Goal: Communication & Community: Participate in discussion

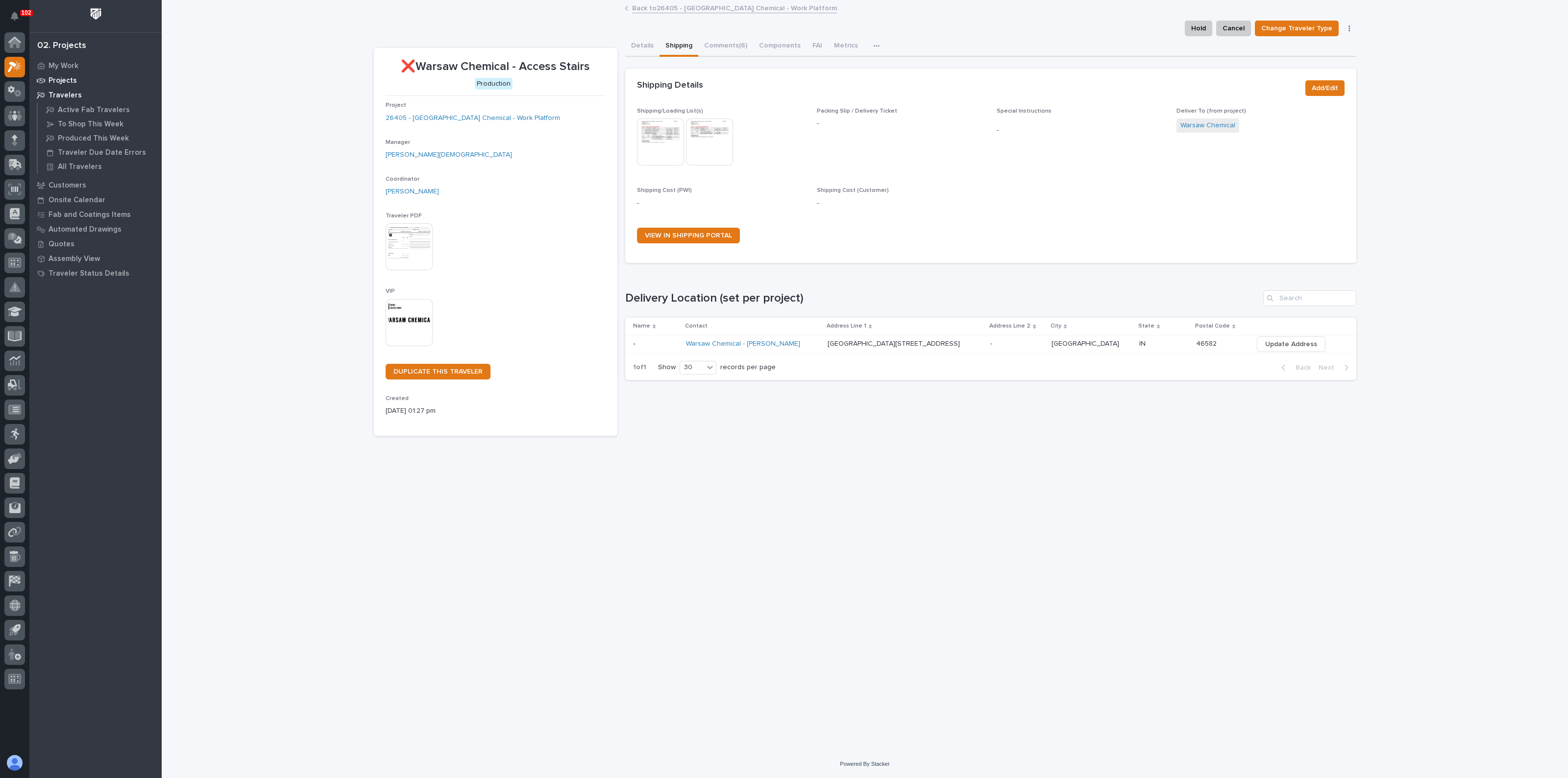
click at [63, 77] on p "Projects" at bounding box center [63, 81] width 28 height 9
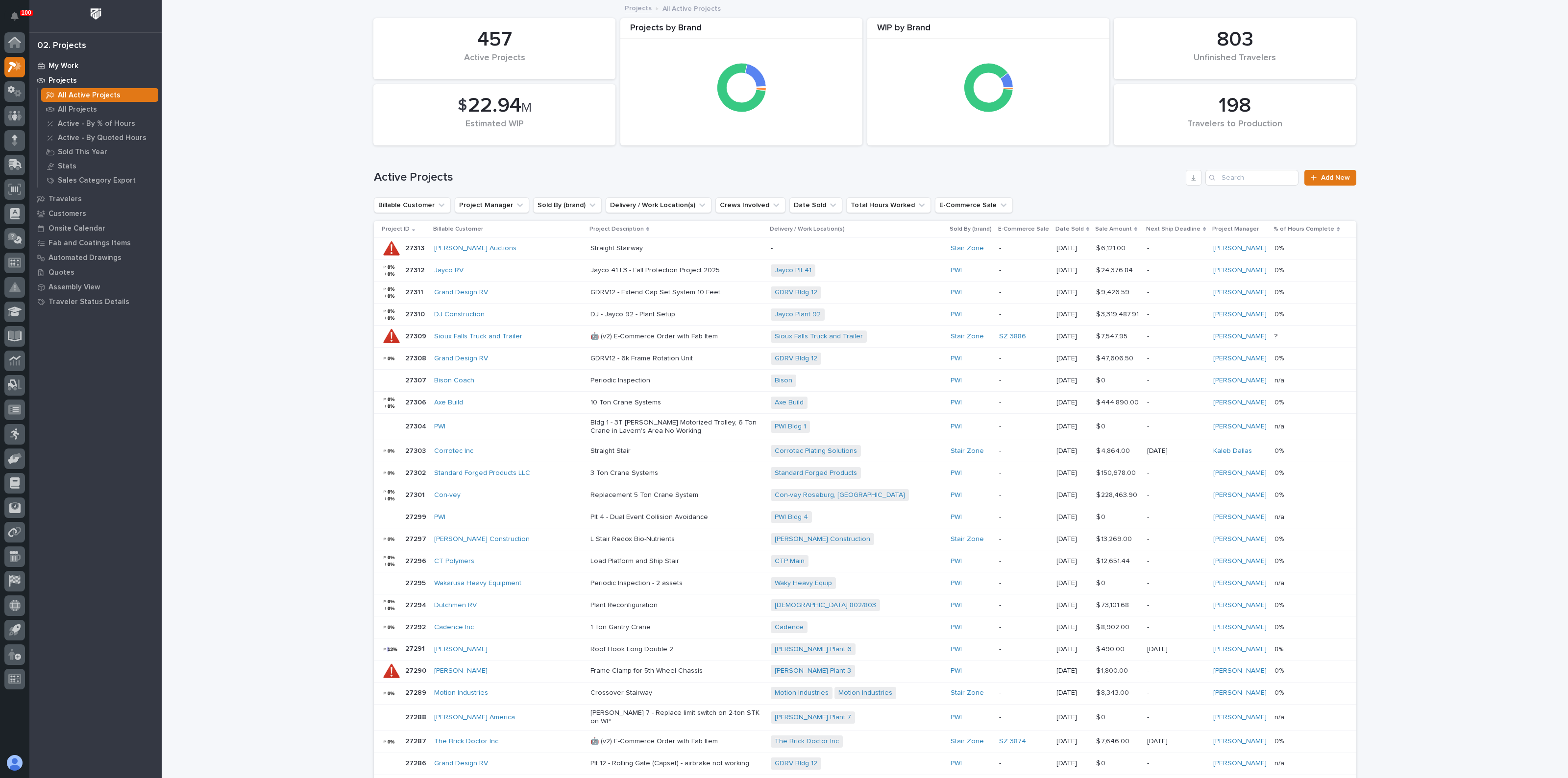
click at [64, 61] on div "My Work" at bounding box center [95, 66] width 127 height 14
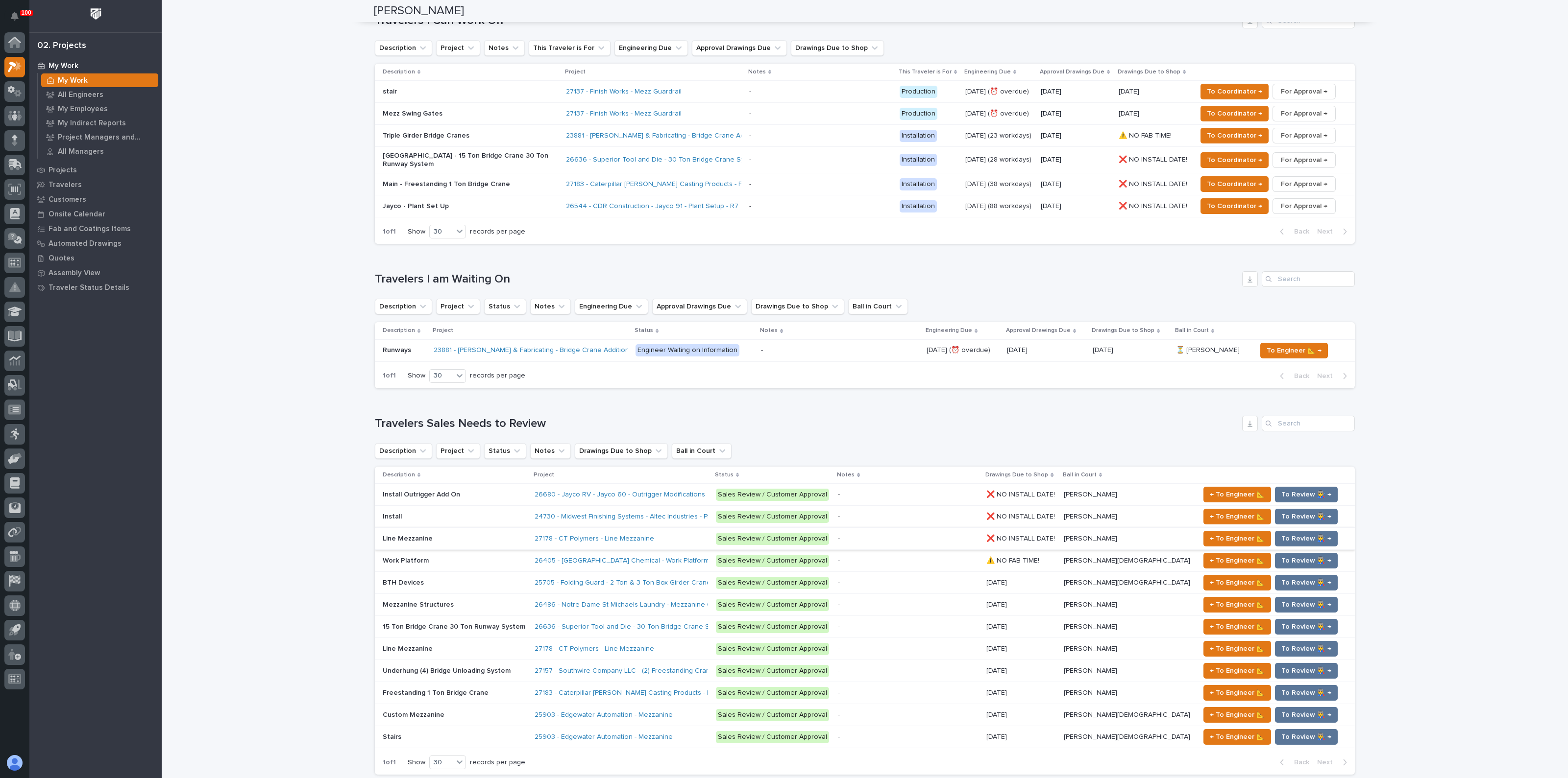
scroll to position [428, 0]
click at [498, 578] on p at bounding box center [454, 581] width 144 height 8
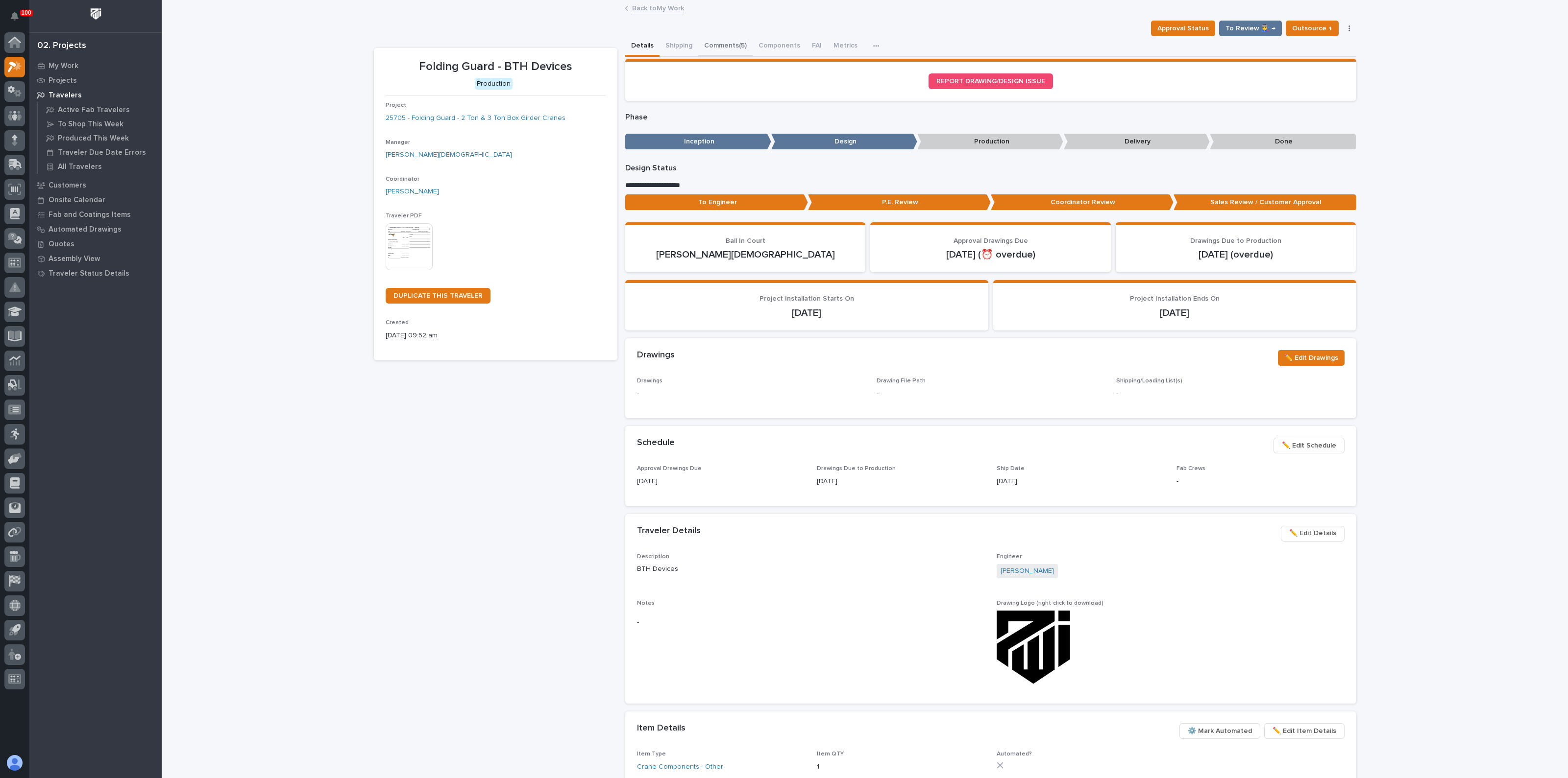
click at [720, 46] on button "Comments (5)" at bounding box center [725, 46] width 55 height 20
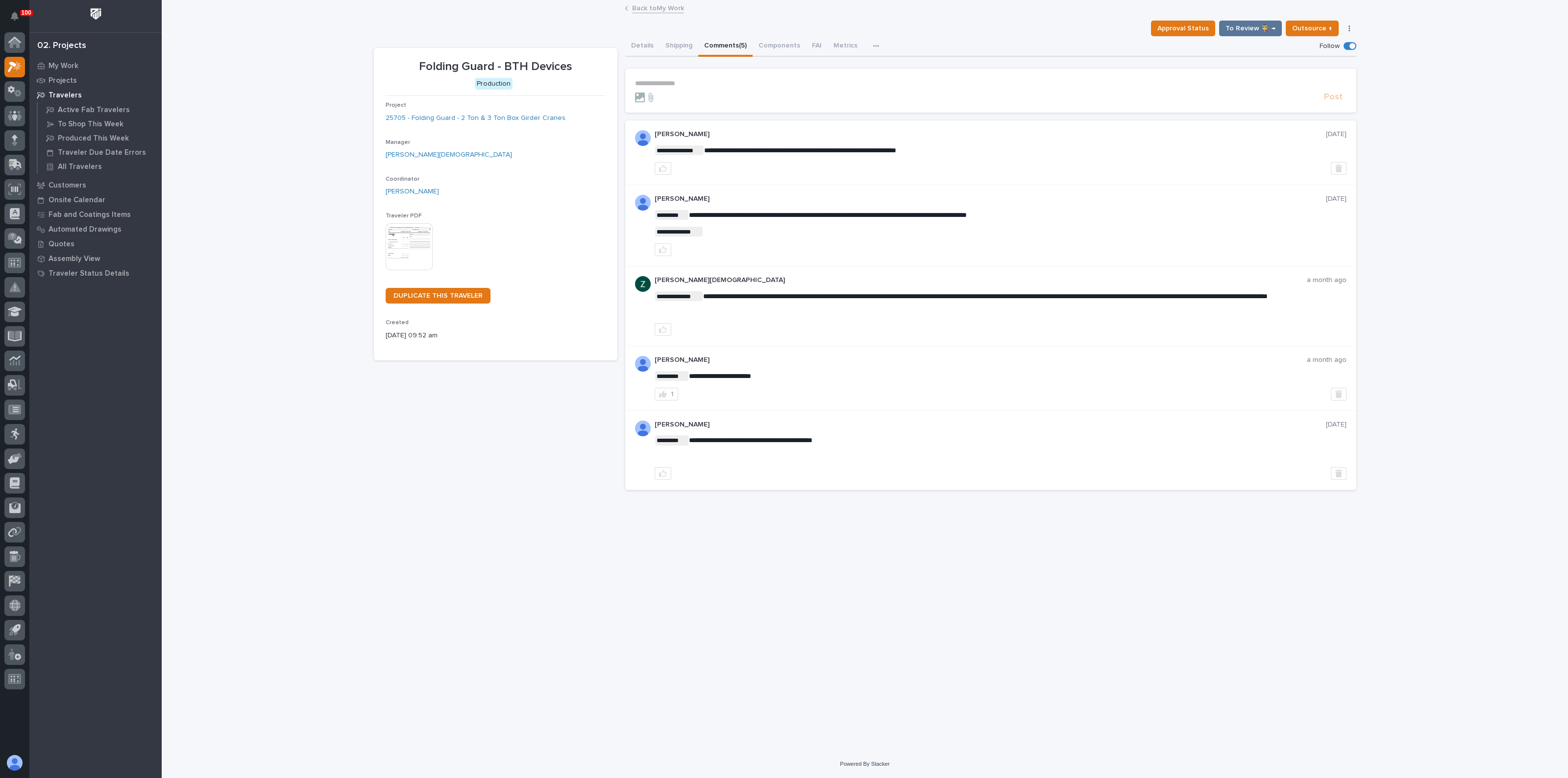
click at [509, 552] on div "**********" at bounding box center [865, 363] width 992 height 725
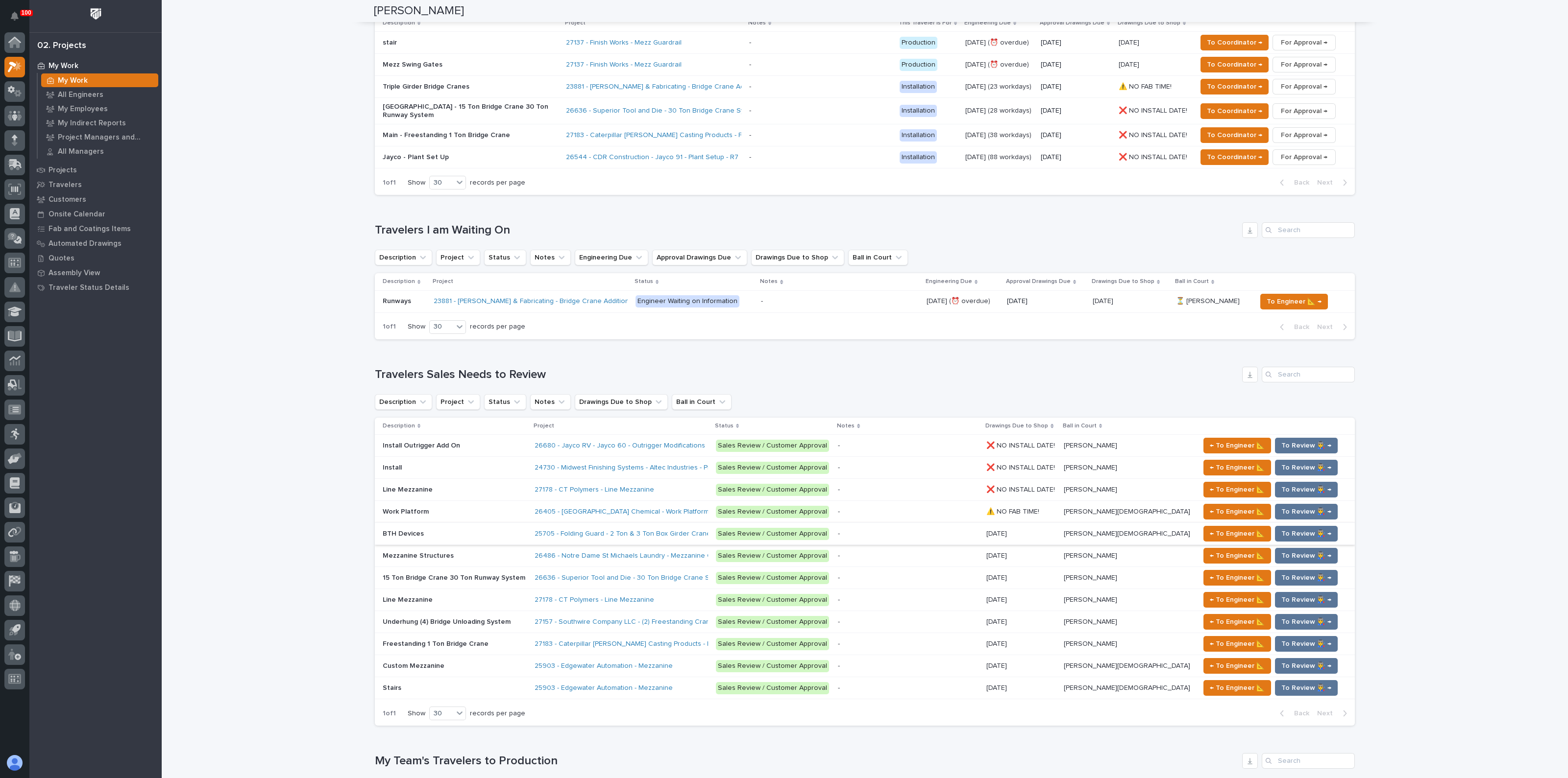
scroll to position [612, 0]
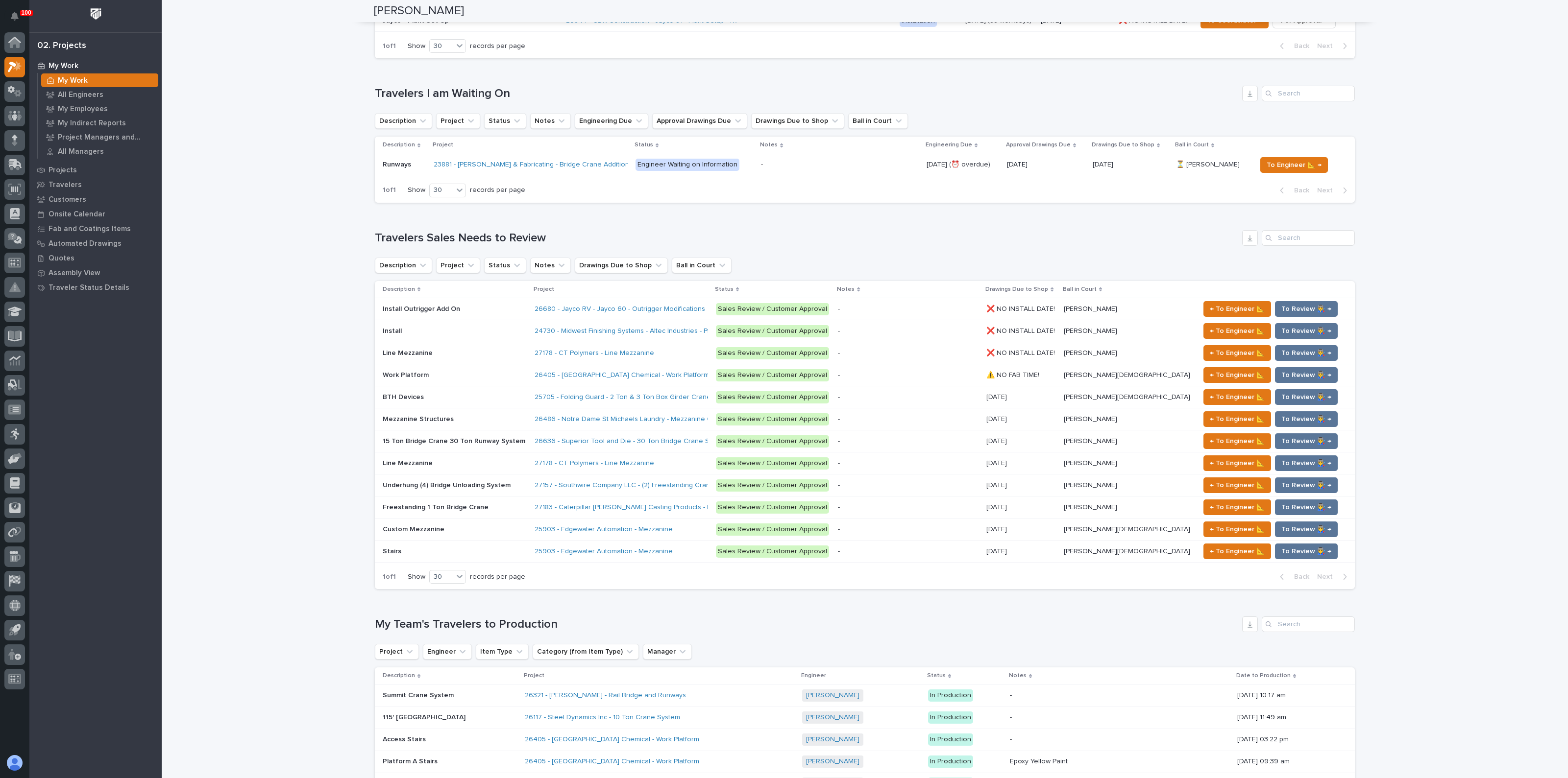
click at [475, 393] on p at bounding box center [454, 397] width 144 height 8
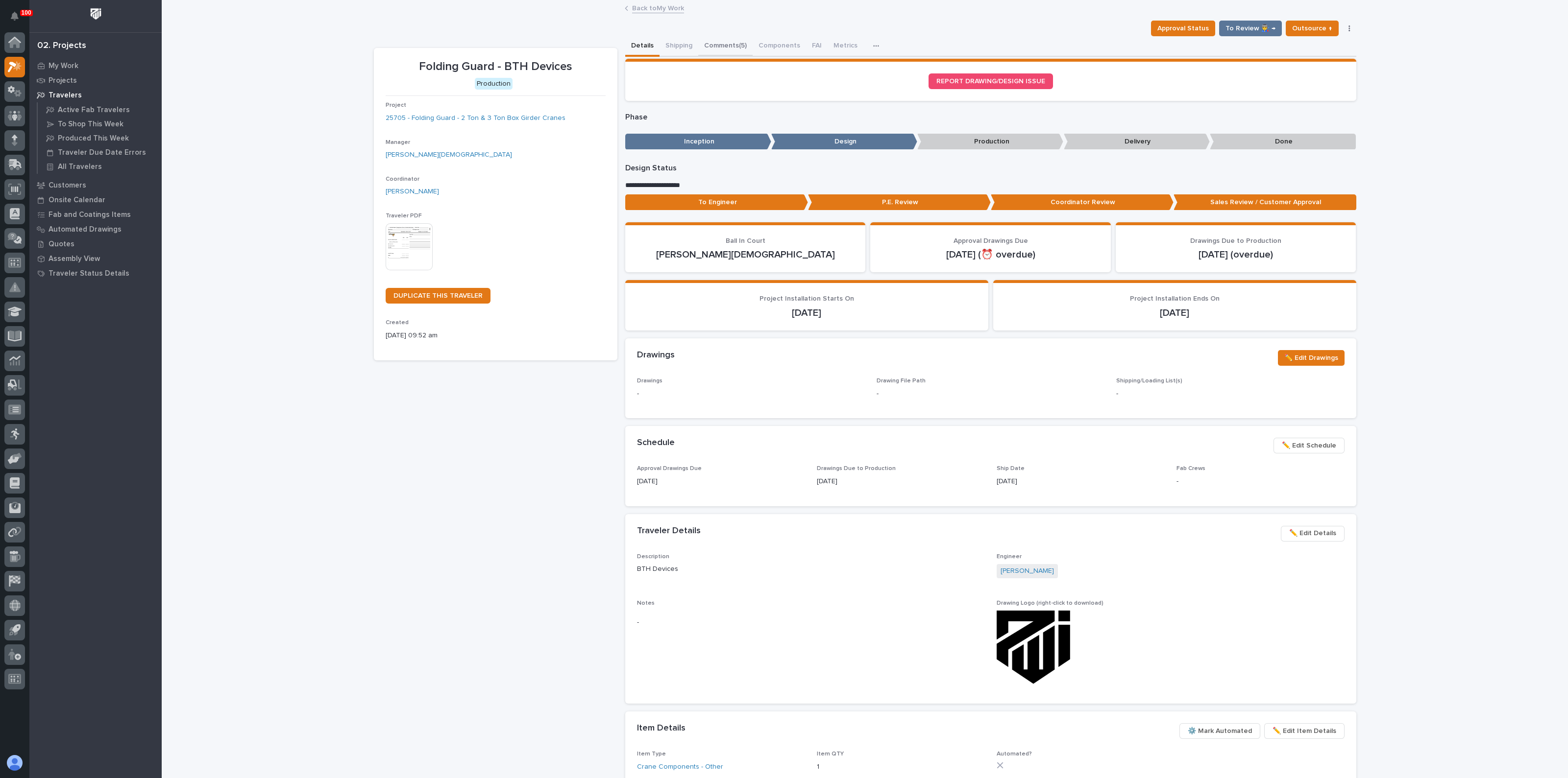
click at [710, 43] on button "Comments (5)" at bounding box center [725, 46] width 55 height 20
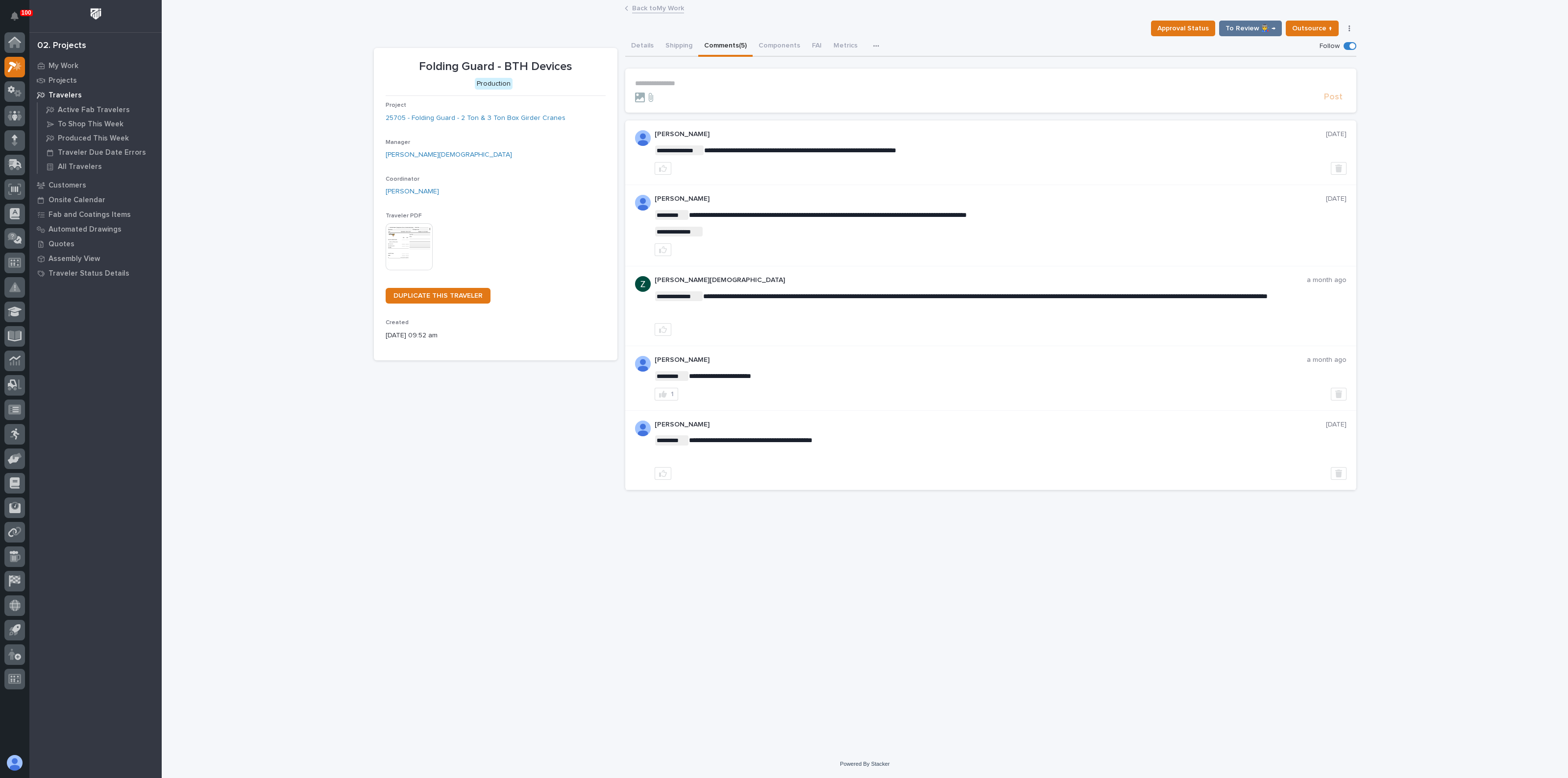
click at [396, 245] on img at bounding box center [409, 246] width 47 height 47
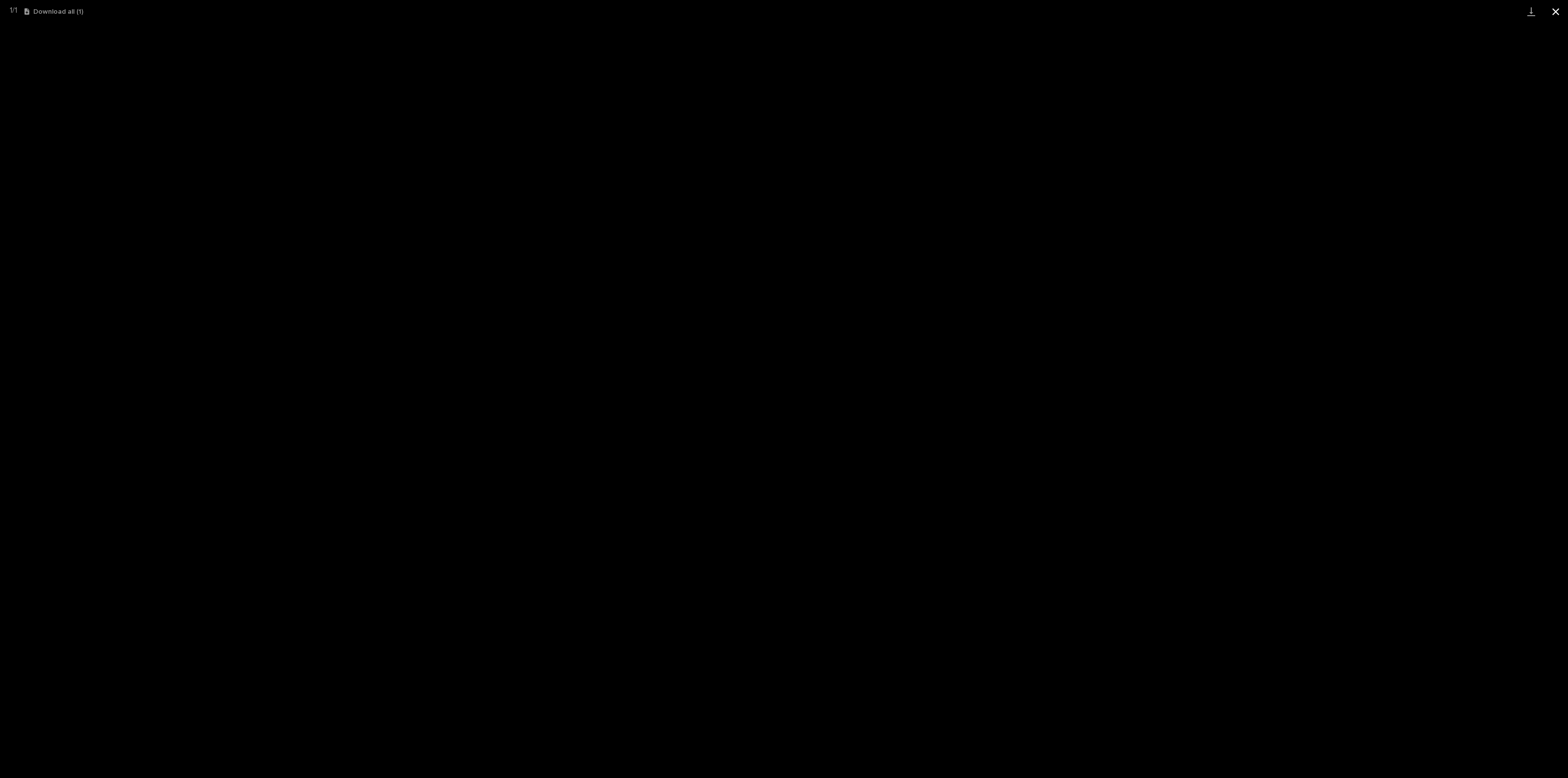
click at [1558, 8] on button "Close gallery" at bounding box center [1556, 11] width 25 height 23
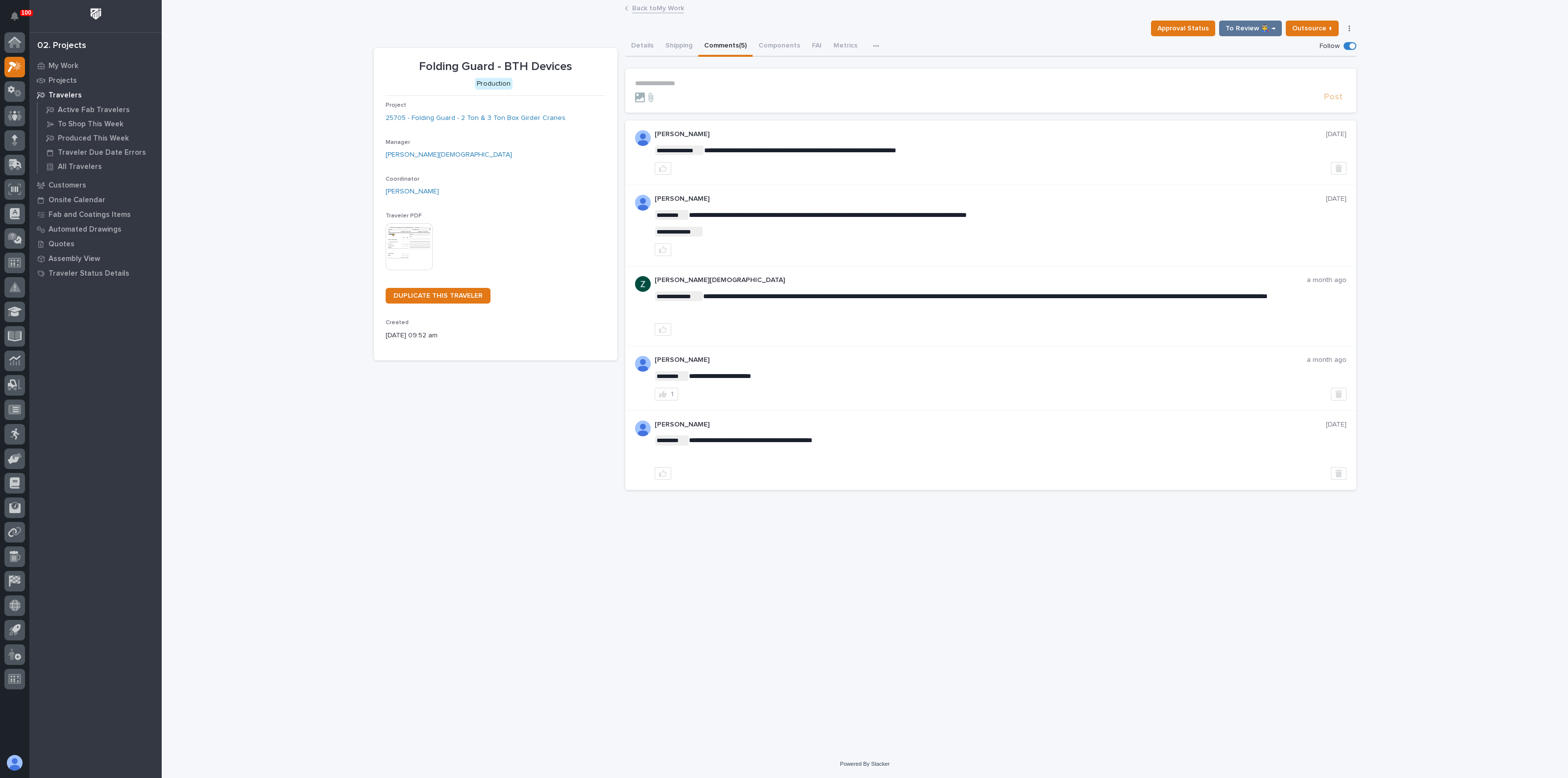
click at [674, 82] on p "**********" at bounding box center [990, 83] width 711 height 8
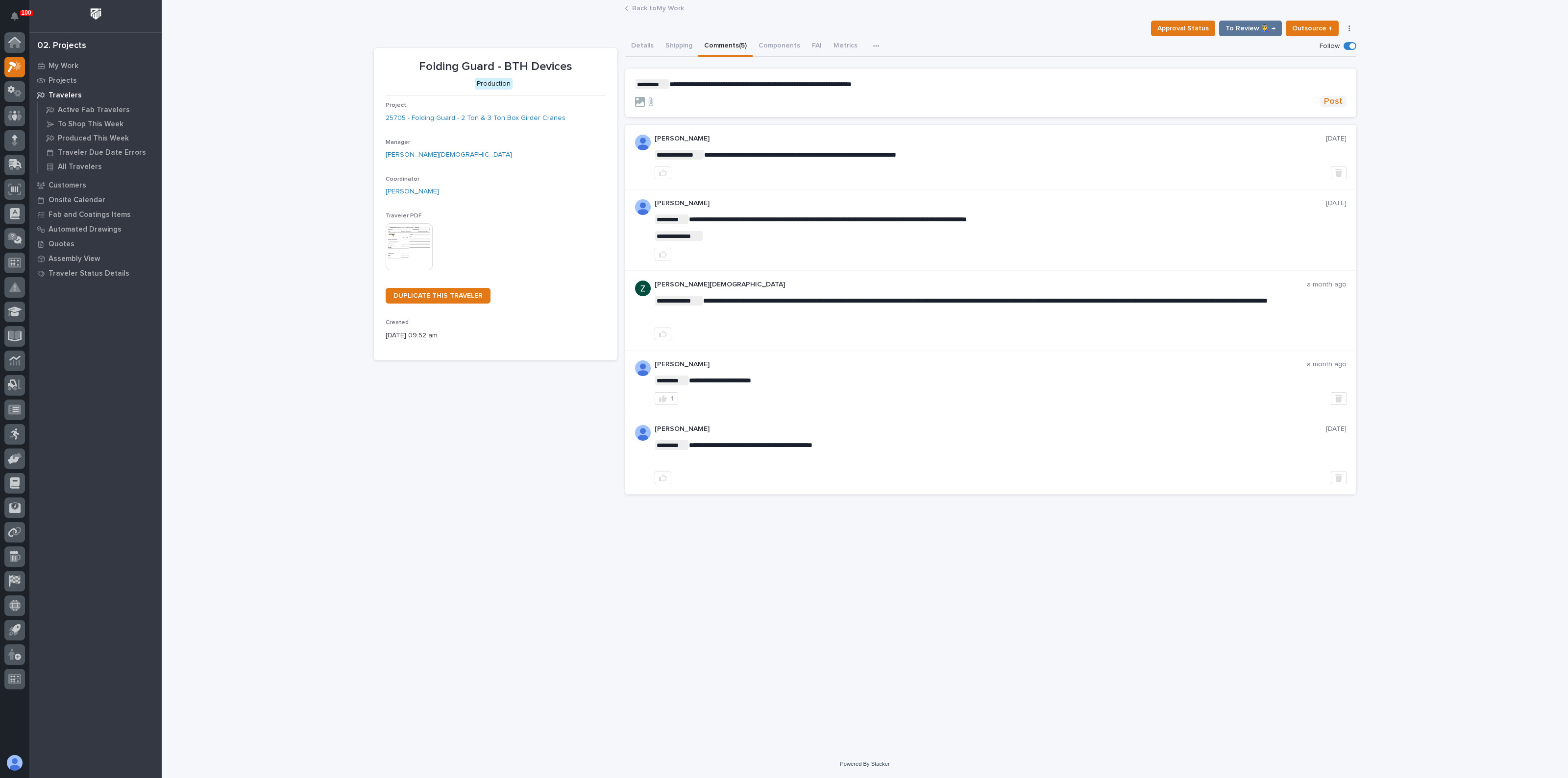
click at [1343, 98] on button "Post" at bounding box center [1333, 102] width 27 height 11
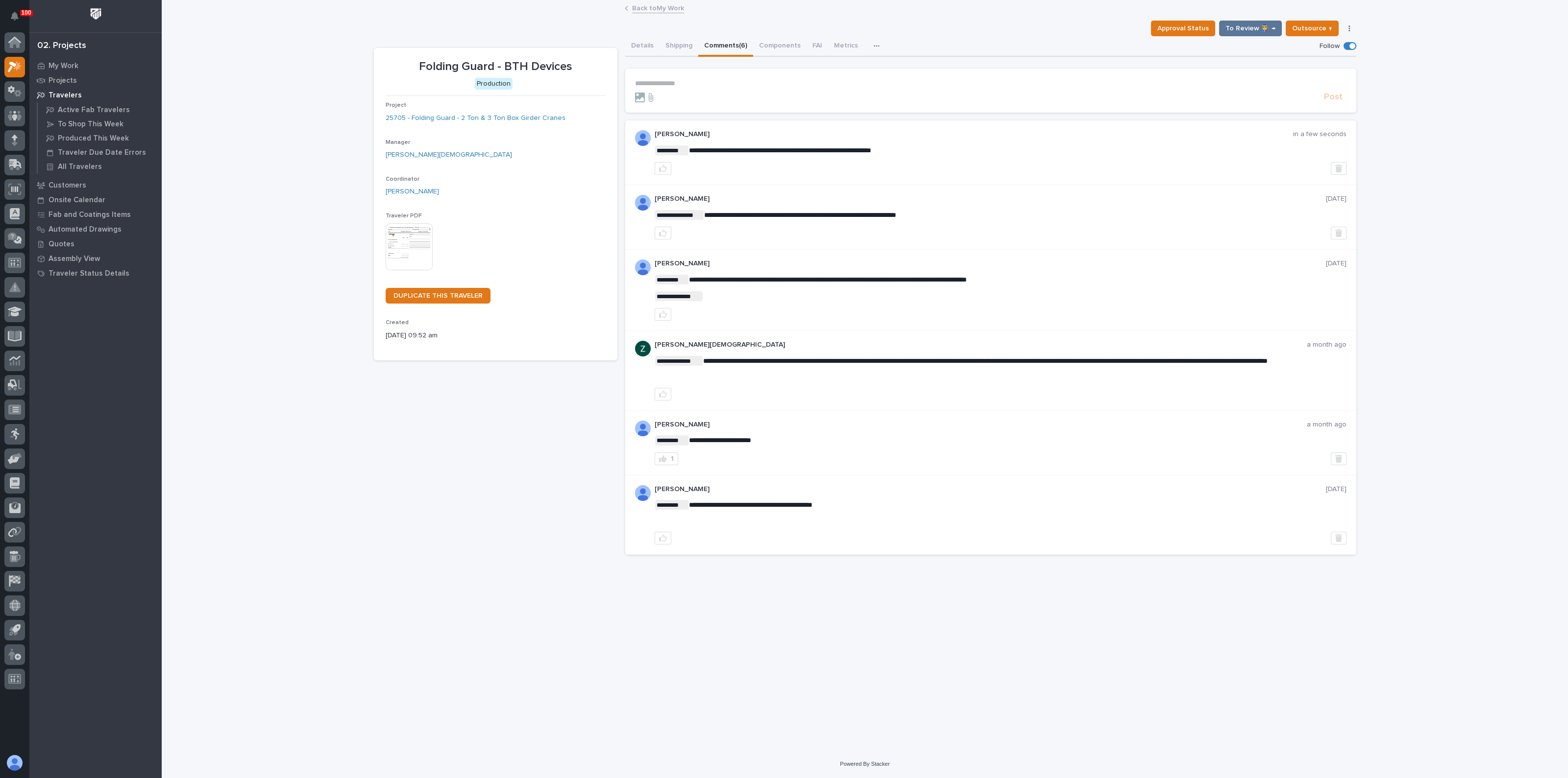
click at [548, 393] on div "Folding Guard - BTH Devices Production Project 25705 - Folding Guard - 2 Ton & …" at bounding box center [496, 305] width 244 height 515
click at [61, 62] on p "My Work" at bounding box center [64, 66] width 30 height 9
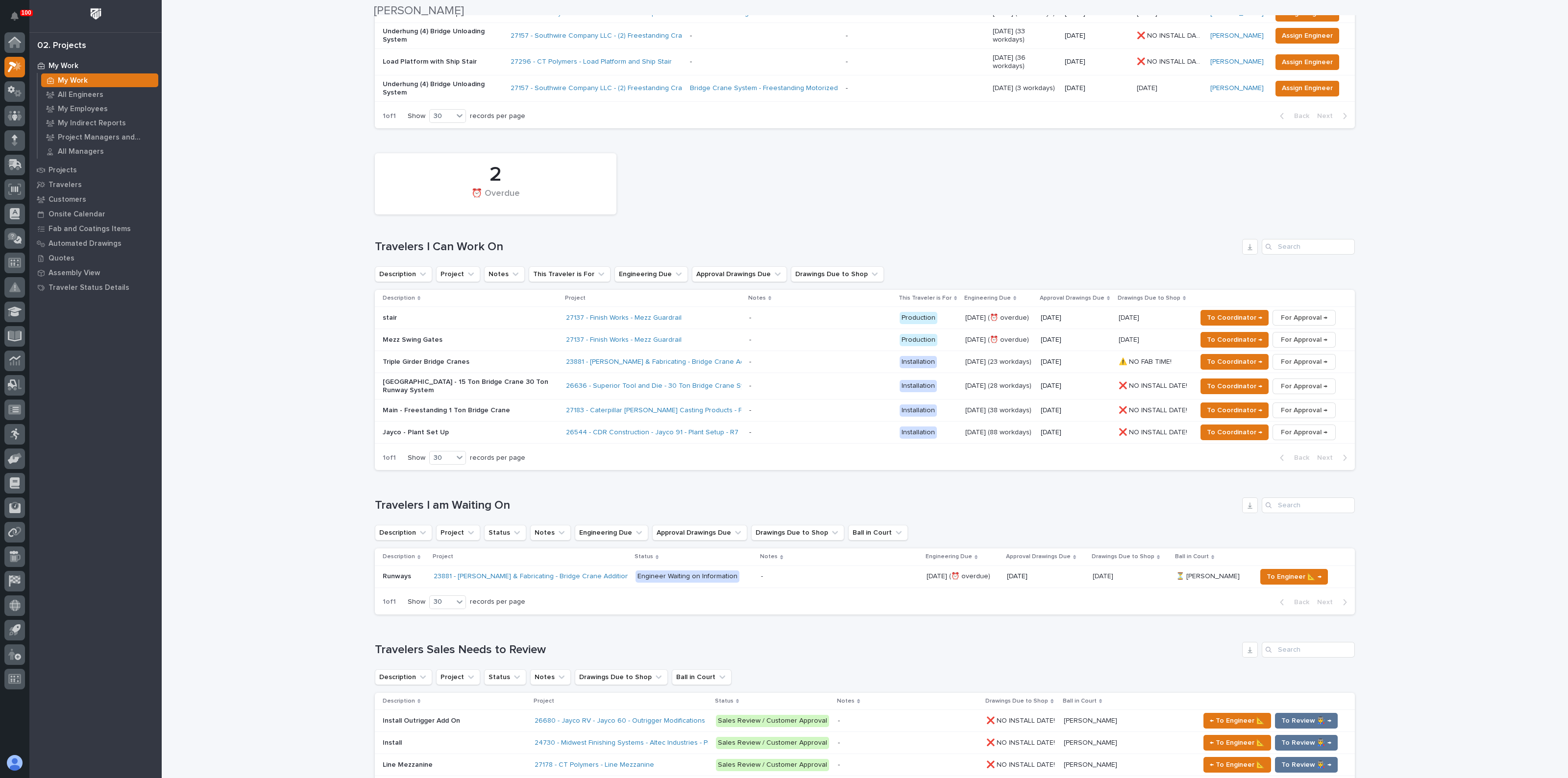
scroll to position [245, 0]
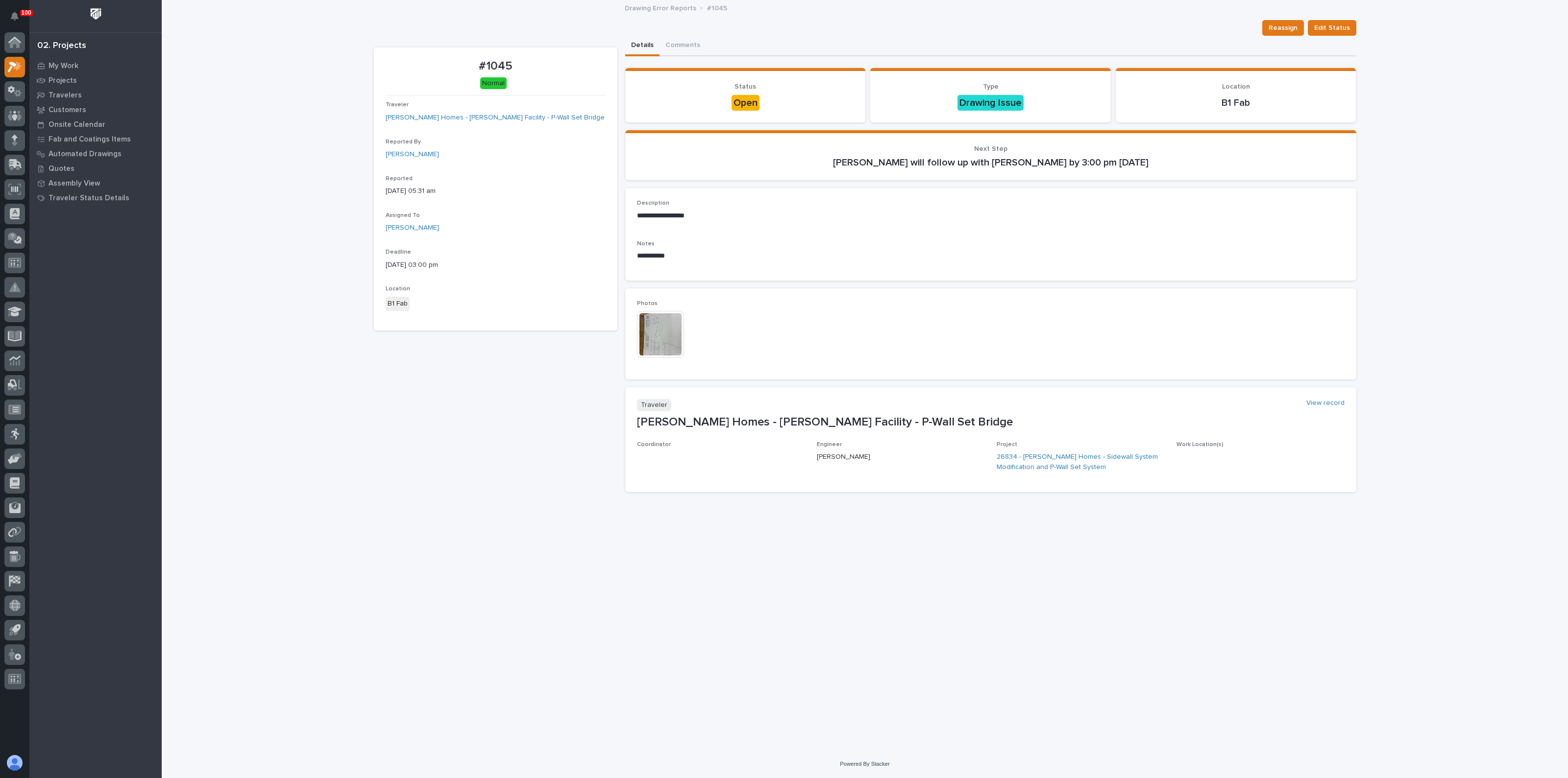
click at [664, 321] on img at bounding box center [660, 334] width 47 height 47
